Goal: Information Seeking & Learning: Learn about a topic

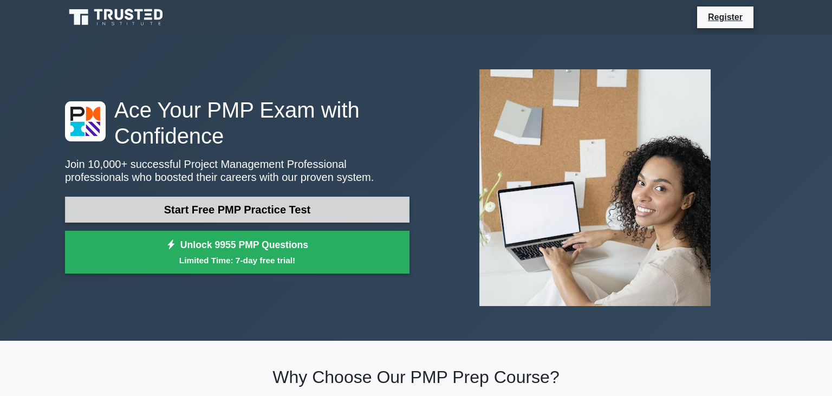
click at [224, 211] on link "Start Free PMP Practice Test" at bounding box center [237, 210] width 345 height 26
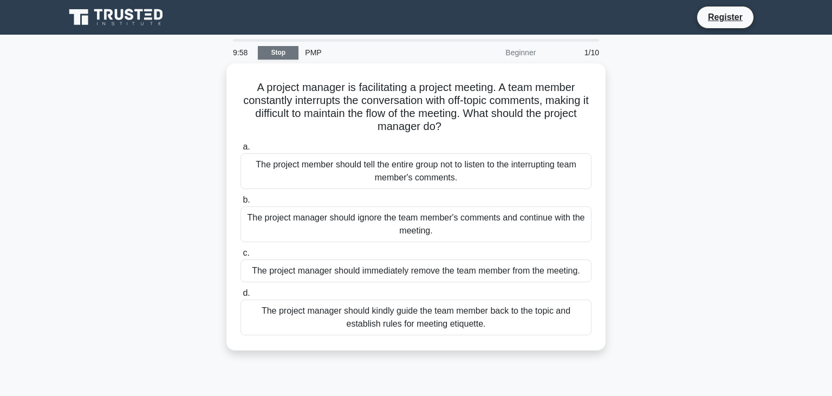
click at [277, 53] on link "Stop" at bounding box center [278, 53] width 41 height 14
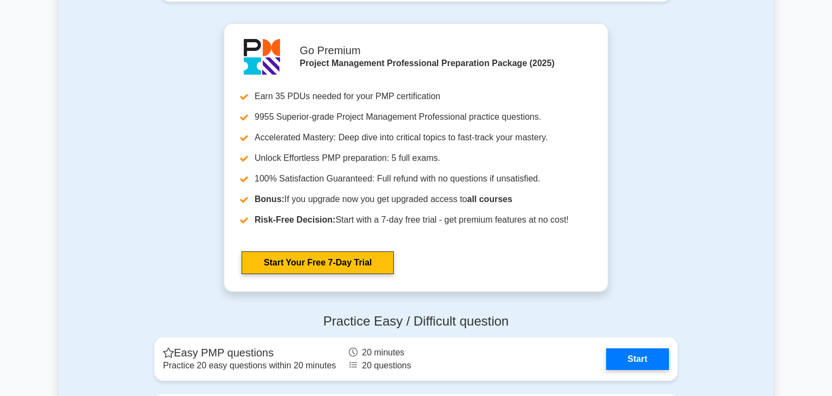
scroll to position [2707, 0]
